Goal: Task Accomplishment & Management: Use online tool/utility

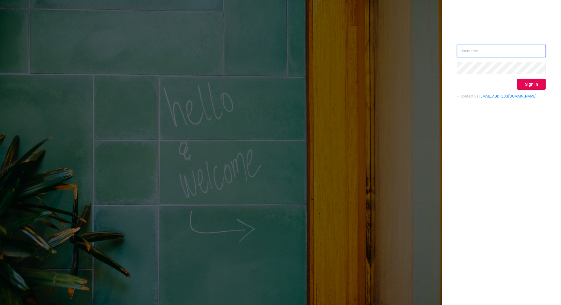
type input "[PERSON_NAME][EMAIL_ADDRESS][DOMAIN_NAME]"
click at [433, 3] on div "[PERSON_NAME][EMAIL_ADDRESS][DOMAIN_NAME] Sign in contact us [EMAIL_ADDRESS][DO…" at bounding box center [280, 152] width 561 height 305
click at [530, 79] on button "Sign in" at bounding box center [531, 84] width 29 height 11
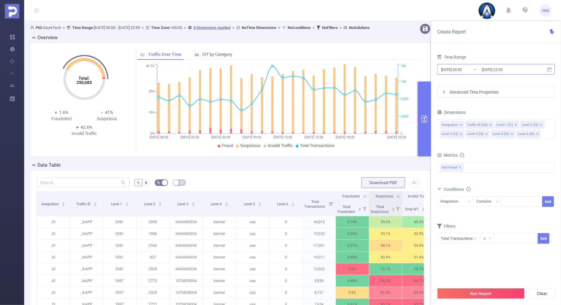
click at [504, 71] on input "[DATE] 23:59" at bounding box center [505, 70] width 49 height 8
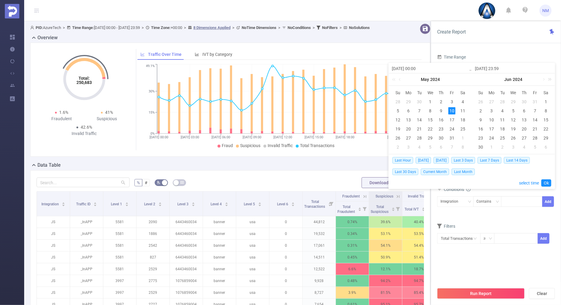
click at [549, 79] on link at bounding box center [549, 79] width 8 height 12
click at [543, 78] on link at bounding box center [542, 79] width 5 height 12
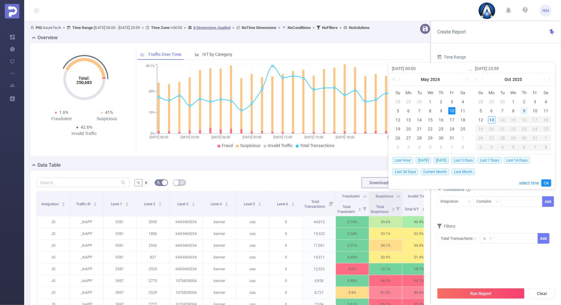
click at [527, 110] on div "9" at bounding box center [523, 110] width 7 height 7
click at [491, 119] on div "13" at bounding box center [491, 119] width 7 height 7
type input "[DATE] 00:00"
type input "[DATE] 23:59"
type input "[DATE] 00:00"
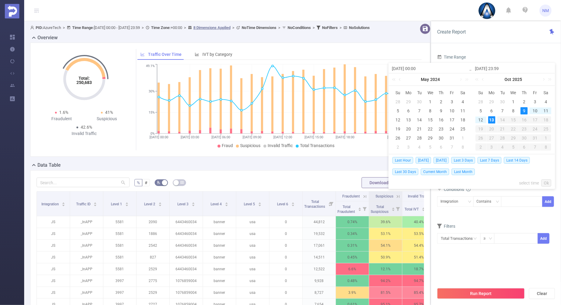
type input "[DATE] 23:59"
click at [546, 182] on link "Ok" at bounding box center [546, 182] width 10 height 7
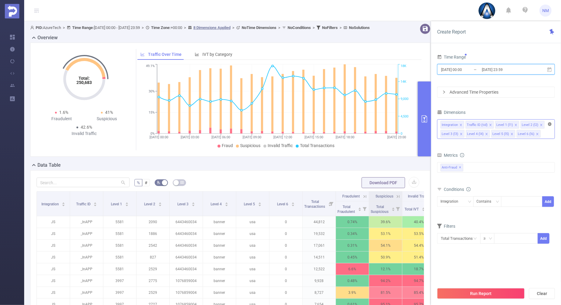
click at [549, 123] on icon "icon: close-circle" at bounding box center [550, 124] width 4 height 4
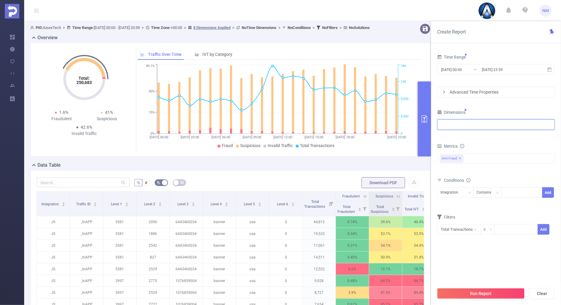
click at [490, 124] on div at bounding box center [495, 125] width 111 height 10
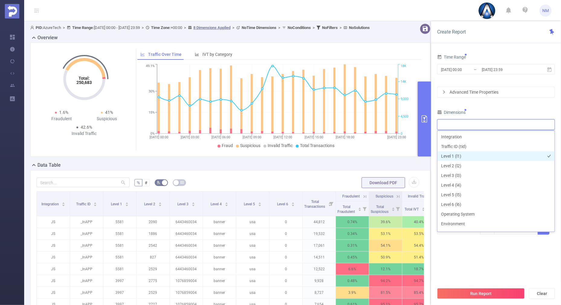
click at [455, 156] on li "Level 1 (l1)" at bounding box center [495, 156] width 117 height 10
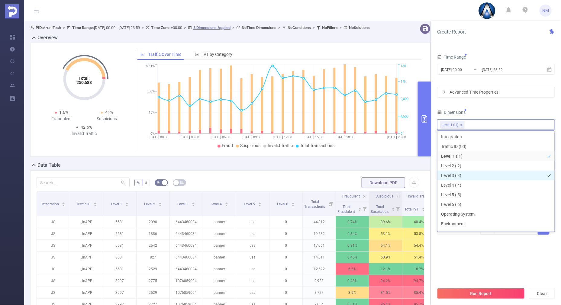
click at [450, 175] on li "Level 3 (l3)" at bounding box center [495, 176] width 117 height 10
click at [489, 114] on div "Dimensions" at bounding box center [496, 113] width 118 height 10
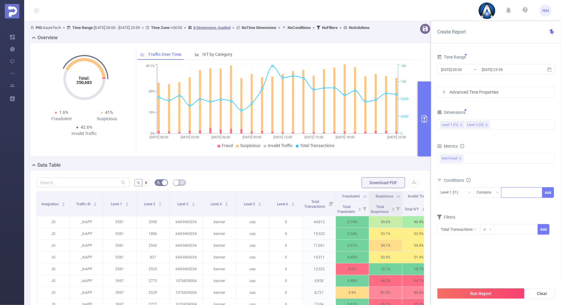
click at [515, 189] on div at bounding box center [521, 192] width 35 height 10
type input "22030"
click at [548, 190] on button "Add" at bounding box center [548, 192] width 12 height 11
click at [462, 193] on div "Level 3 (l3)" at bounding box center [451, 192] width 22 height 10
click at [457, 203] on li "Level 1 (l1)" at bounding box center [455, 205] width 37 height 10
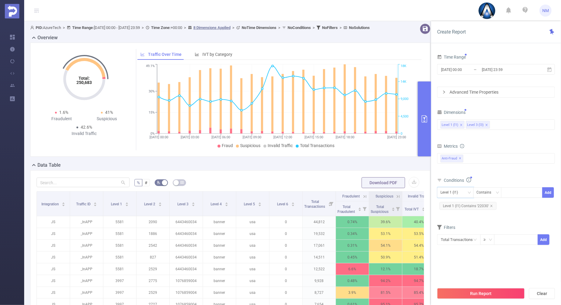
click at [495, 164] on div "Total General IVT Data Centers Disclosed Bots Known Crawlers Irregular Activity…" at bounding box center [496, 162] width 118 height 18
click at [478, 291] on button "Run Report" at bounding box center [481, 293] width 88 height 11
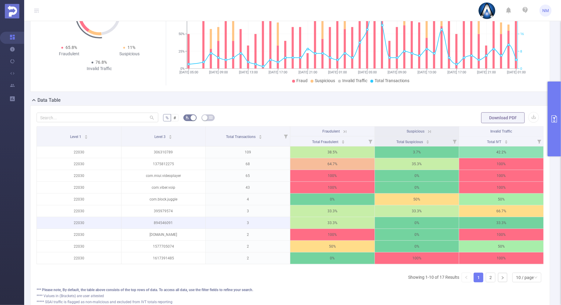
scroll to position [75, 0]
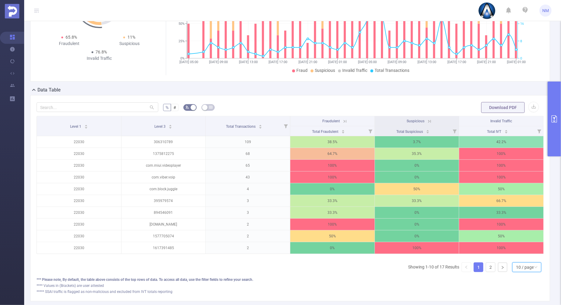
click at [516, 268] on div "10 / page" at bounding box center [525, 267] width 18 height 9
click at [517, 248] on li "40 / page" at bounding box center [521, 252] width 29 height 10
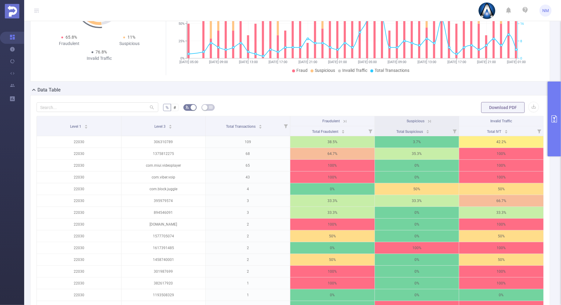
click at [343, 120] on icon at bounding box center [344, 121] width 3 height 3
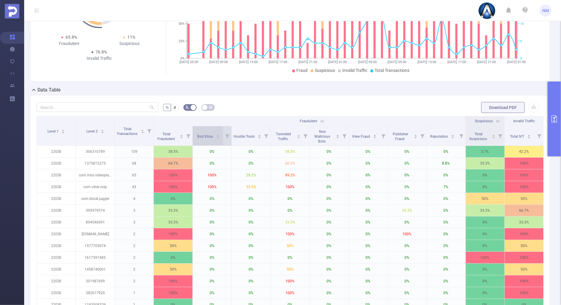
click at [218, 133] on div "Bot/Virus" at bounding box center [208, 136] width 22 height 6
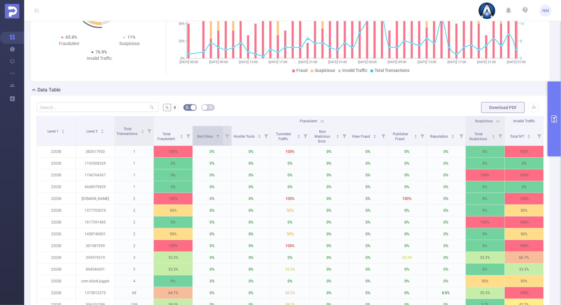
click at [216, 138] on icon "icon: caret-down" at bounding box center [217, 137] width 3 height 3
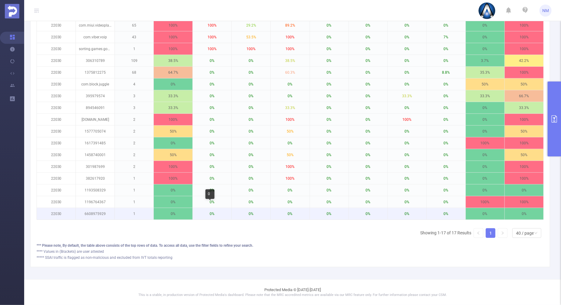
scroll to position [130, 0]
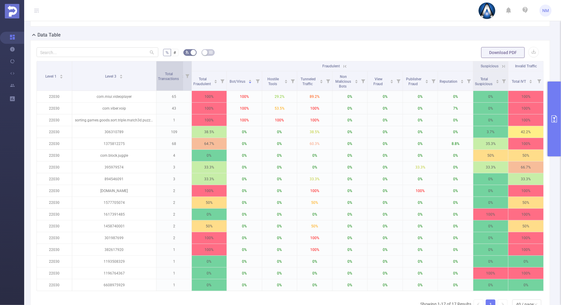
drag, startPoint x: 112, startPoint y: 72, endPoint x: 155, endPoint y: 70, distance: 42.9
click at [155, 70] on span at bounding box center [156, 75] width 3 height 29
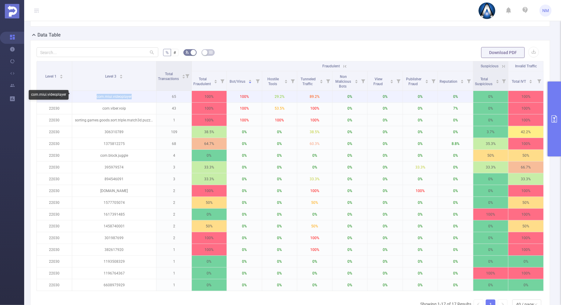
drag, startPoint x: 133, startPoint y: 94, endPoint x: 92, endPoint y: 92, distance: 40.5
click at [92, 92] on p "com.miui.videoplayer" at bounding box center [114, 96] width 84 height 11
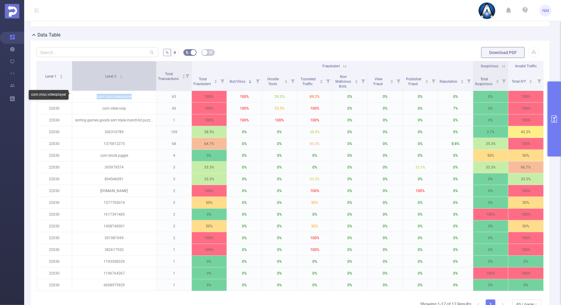
copy p "com.miui.videoplayer"
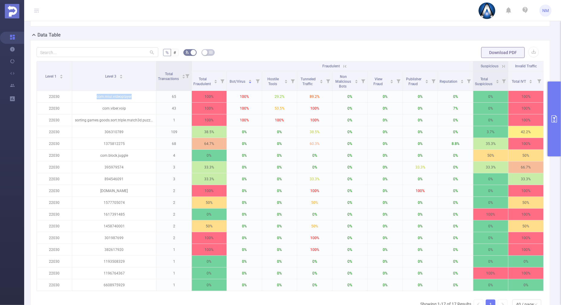
click at [556, 139] on button "primary" at bounding box center [553, 119] width 13 height 75
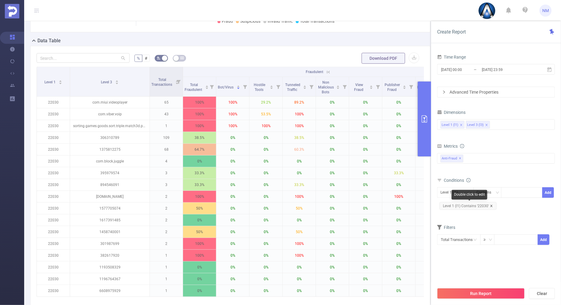
click at [491, 206] on icon "icon: close" at bounding box center [491, 205] width 3 height 3
click at [517, 192] on div at bounding box center [521, 192] width 35 height 10
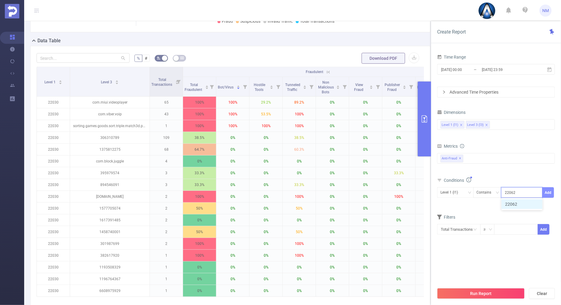
type input "22062"
click at [549, 194] on button "Add" at bounding box center [548, 192] width 12 height 11
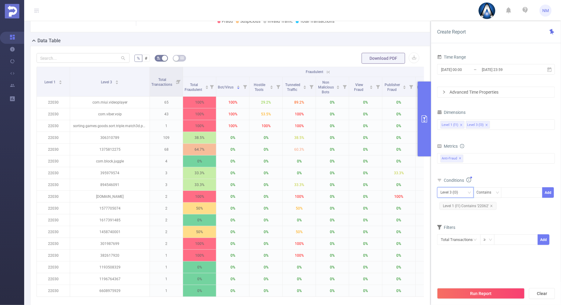
click at [457, 191] on div "Level 3 (l3)" at bounding box center [451, 192] width 22 height 10
click at [456, 202] on li "Level 1 (l1)" at bounding box center [455, 205] width 37 height 10
click at [456, 293] on button "Run Report" at bounding box center [481, 293] width 88 height 11
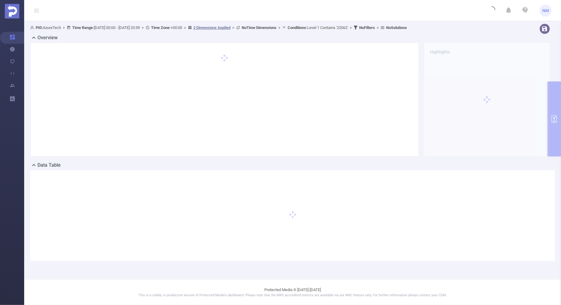
scroll to position [0, 0]
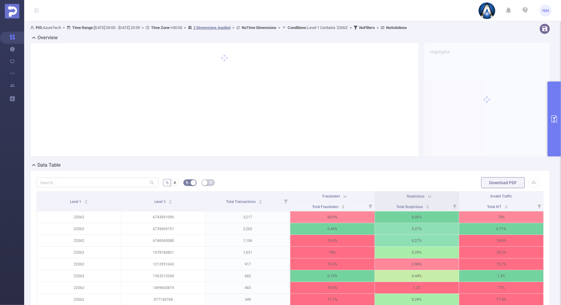
click at [343, 196] on icon at bounding box center [344, 196] width 3 height 3
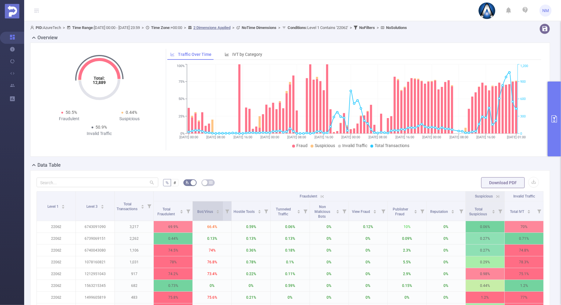
click at [216, 208] on div "Bot/Virus" at bounding box center [208, 211] width 22 height 6
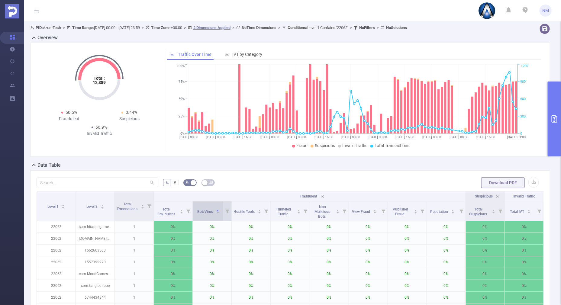
click at [216, 213] on icon "icon: caret-down" at bounding box center [217, 212] width 3 height 3
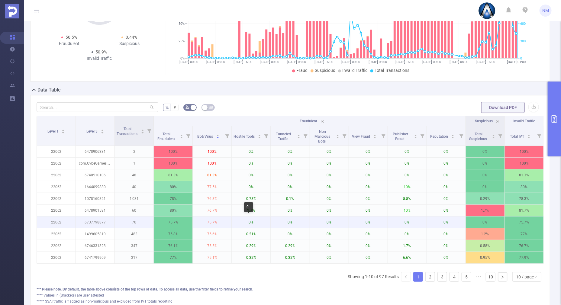
scroll to position [123, 0]
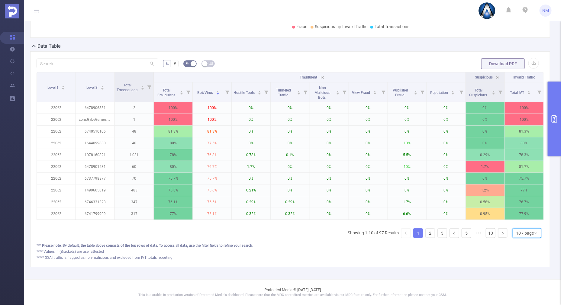
click at [521, 232] on div "10 / page" at bounding box center [525, 233] width 18 height 9
click at [520, 214] on li "40 / page" at bounding box center [521, 218] width 29 height 10
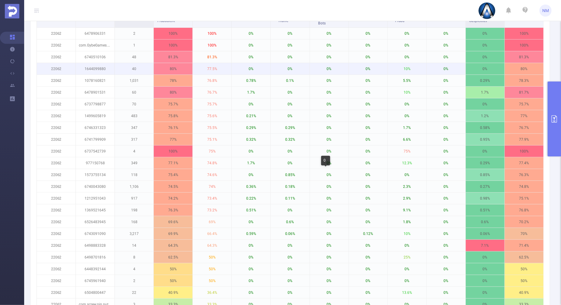
scroll to position [161, 0]
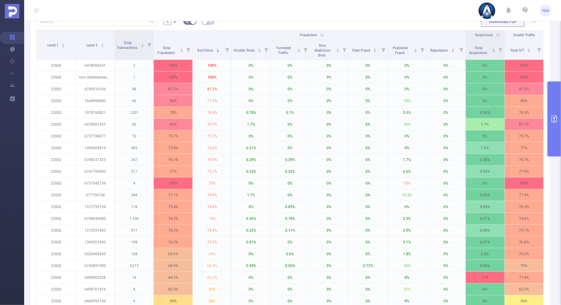
click at [319, 34] on icon at bounding box center [321, 35] width 5 height 5
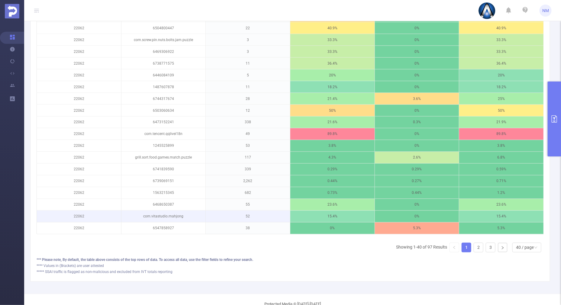
scroll to position [466, 0]
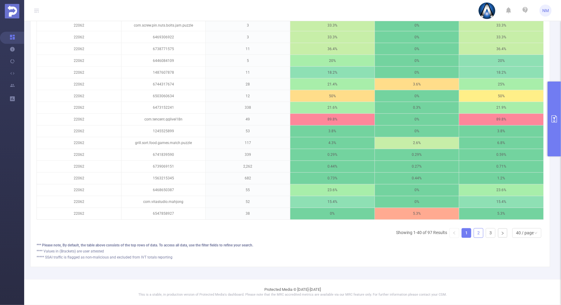
click at [474, 232] on link "2" at bounding box center [478, 233] width 9 height 9
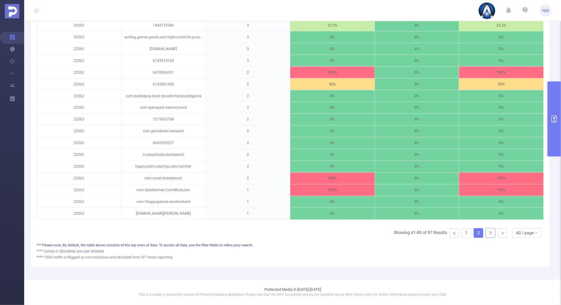
click at [486, 232] on link "3" at bounding box center [490, 233] width 9 height 9
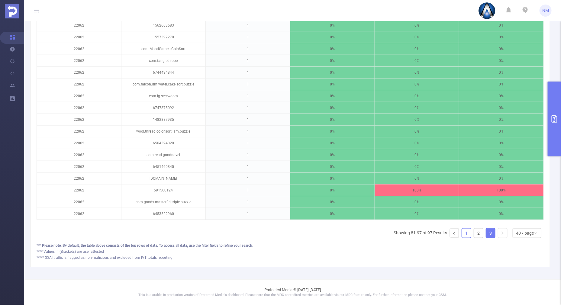
click at [462, 232] on link "1" at bounding box center [466, 233] width 9 height 9
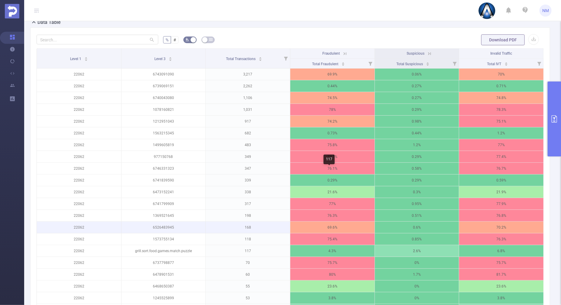
scroll to position [120, 0]
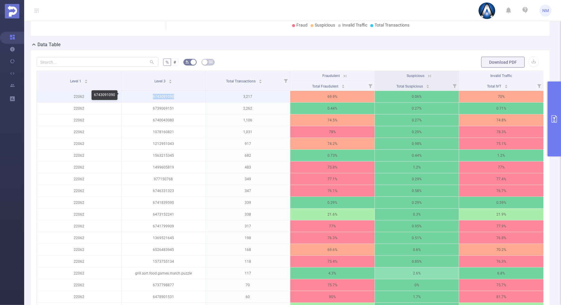
drag, startPoint x: 178, startPoint y: 92, endPoint x: 145, endPoint y: 93, distance: 32.9
click at [145, 93] on p "6743091090" at bounding box center [163, 96] width 84 height 11
